Goal: Find specific page/section

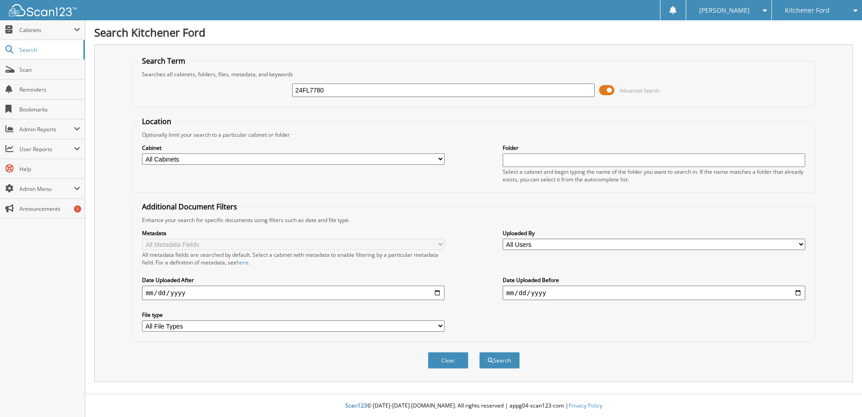
type input "24FL7780"
click at [479, 352] on button "Search" at bounding box center [499, 360] width 41 height 17
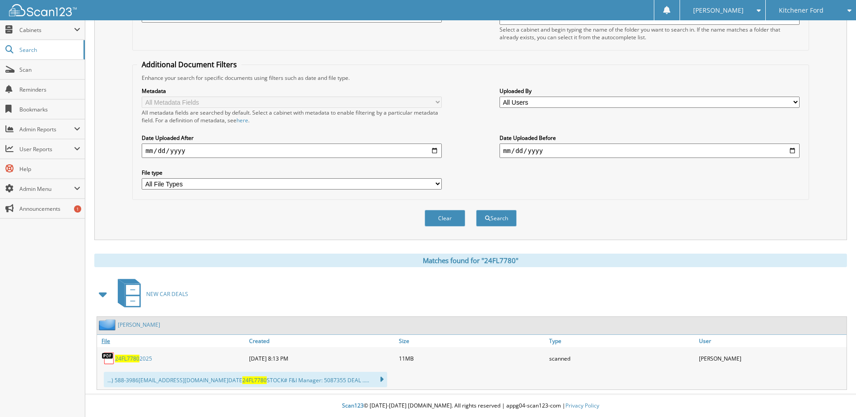
drag, startPoint x: 127, startPoint y: 358, endPoint x: 129, endPoint y: 345, distance: 13.3
click at [127, 358] on span "24FL7780" at bounding box center [127, 359] width 24 height 8
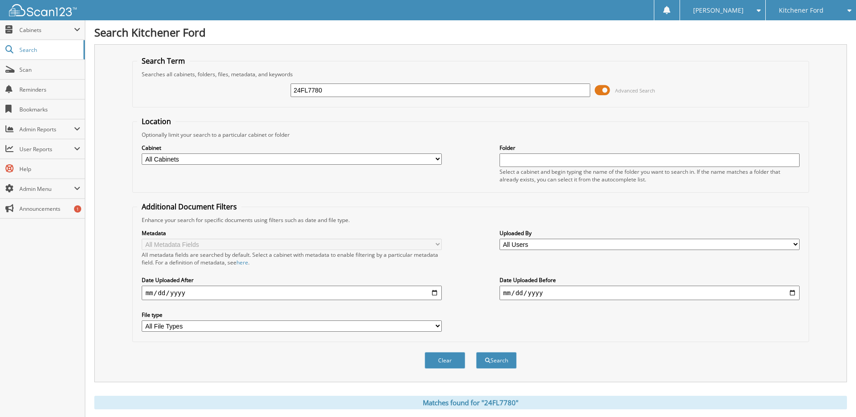
drag, startPoint x: 340, startPoint y: 92, endPoint x: 192, endPoint y: 79, distance: 148.5
click at [192, 79] on div "24FL7780 Advanced Search" at bounding box center [470, 90] width 666 height 24
paste input "text"
type input "D114770BJ"
click at [476, 352] on button "Search" at bounding box center [496, 360] width 41 height 17
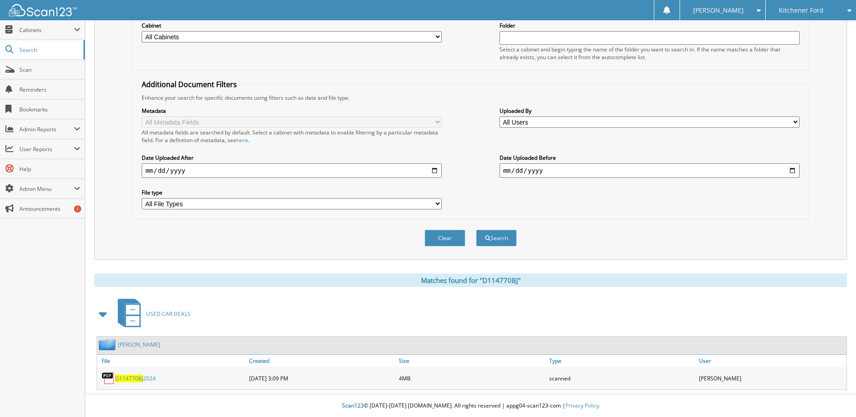
click at [143, 380] on link "D114770BJ 2024" at bounding box center [135, 378] width 41 height 8
